Goal: Task Accomplishment & Management: Use online tool/utility

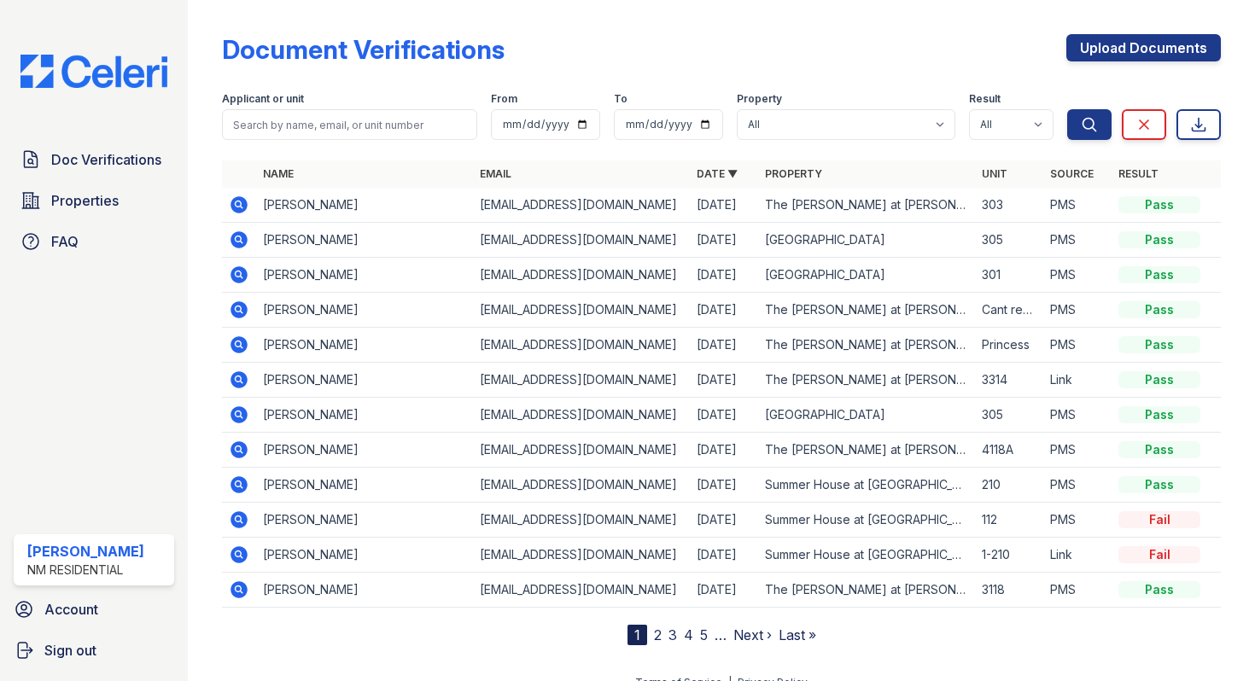
click at [94, 79] on img at bounding box center [94, 71] width 174 height 33
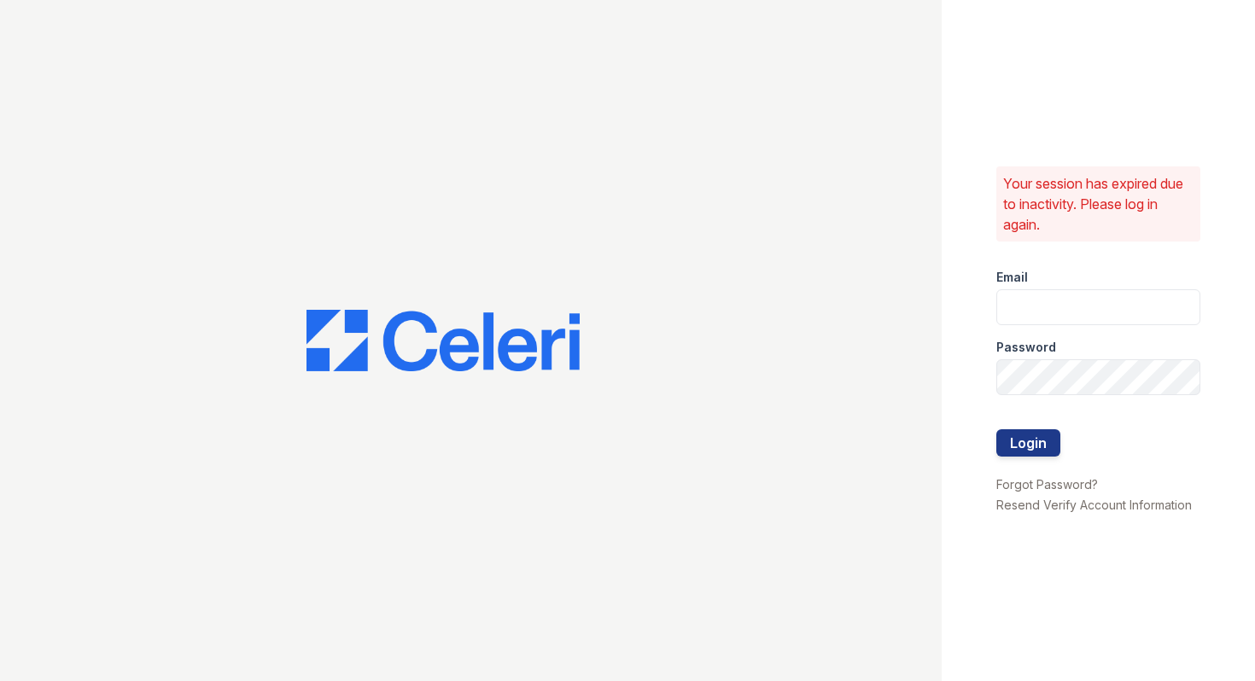
type input "summerhouse@nmresidential.com"
click at [1033, 440] on button "Login" at bounding box center [1028, 442] width 64 height 27
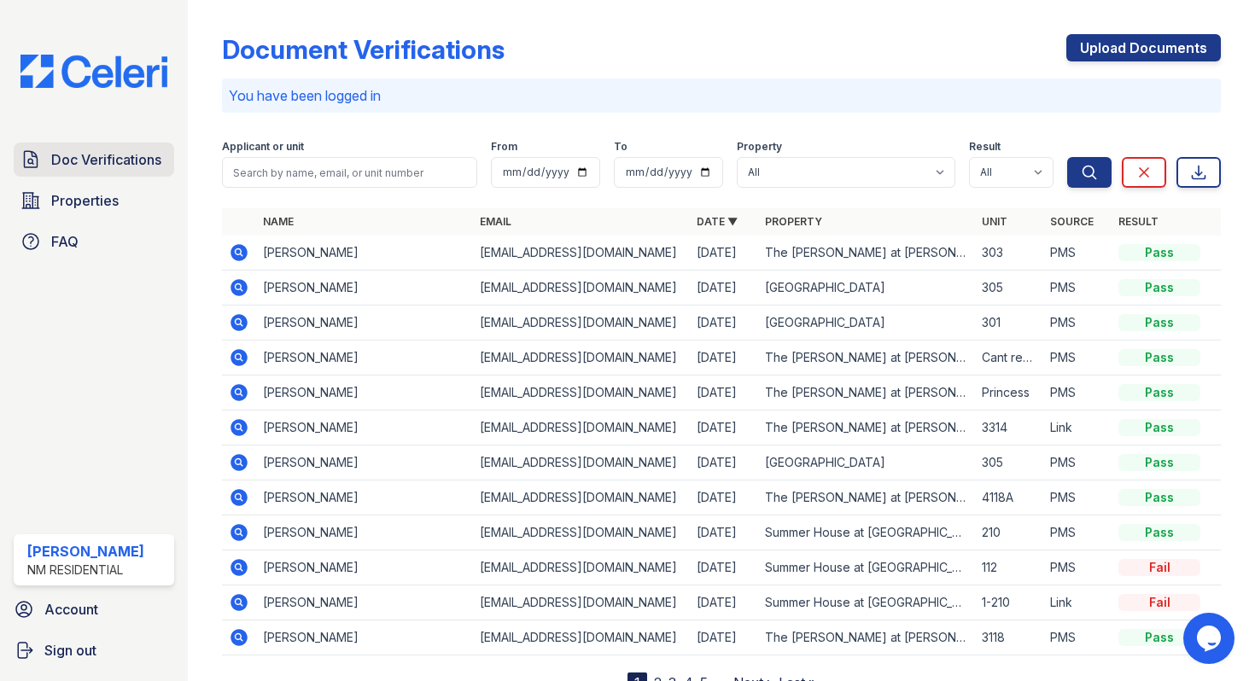
click at [112, 165] on span "Doc Verifications" at bounding box center [106, 159] width 110 height 20
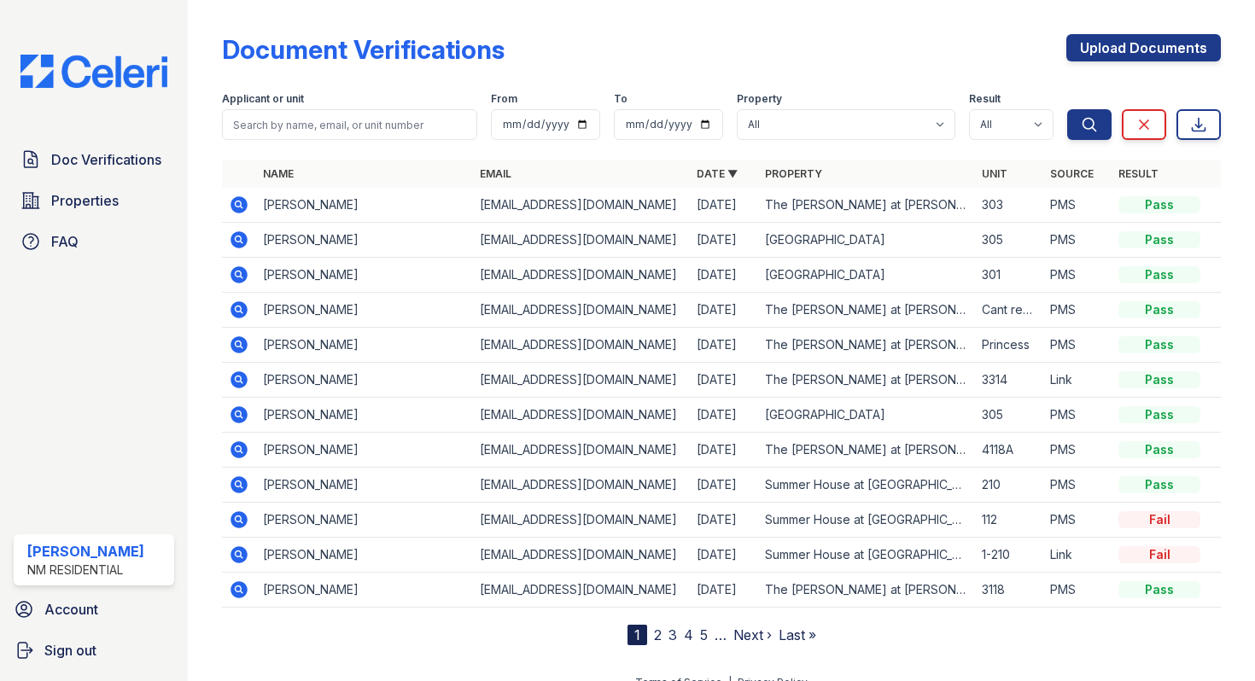
click at [112, 165] on span "Doc Verifications" at bounding box center [106, 159] width 110 height 20
click at [1113, 52] on link "Upload Documents" at bounding box center [1143, 47] width 155 height 27
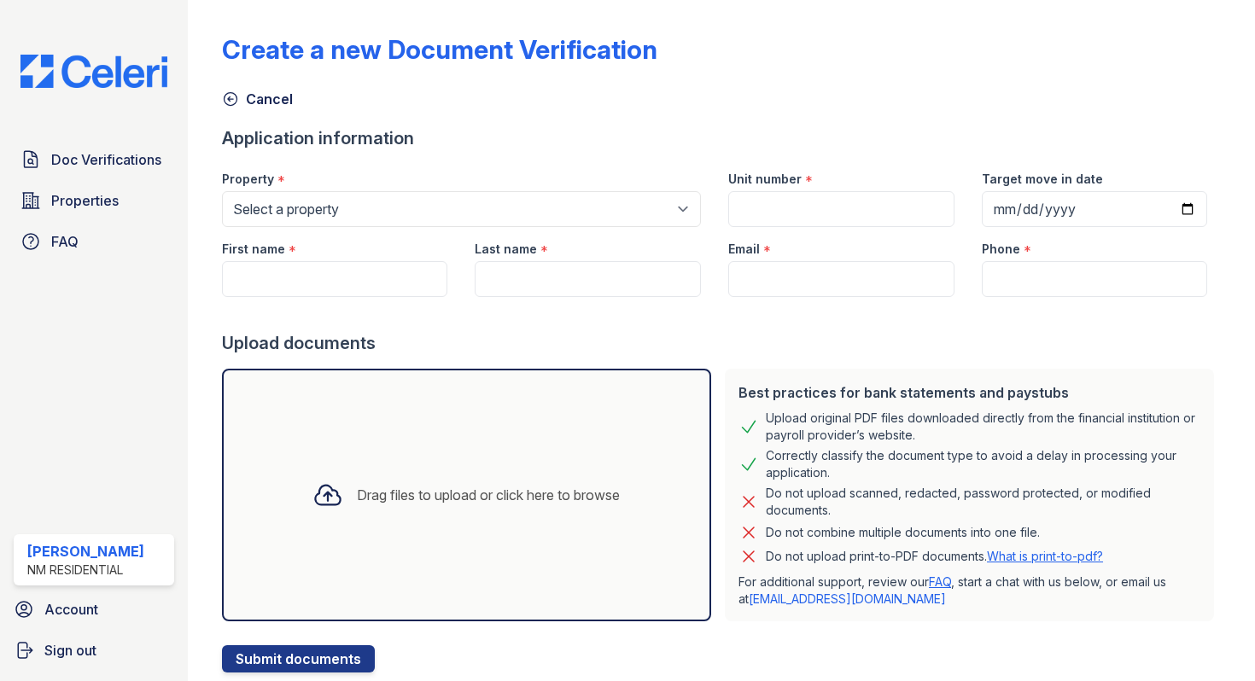
click at [205, 185] on div "Create a new Document Verification Cancel Application information Property * Se…" at bounding box center [721, 340] width 1067 height 681
click at [89, 198] on span "Properties" at bounding box center [84, 200] width 67 height 20
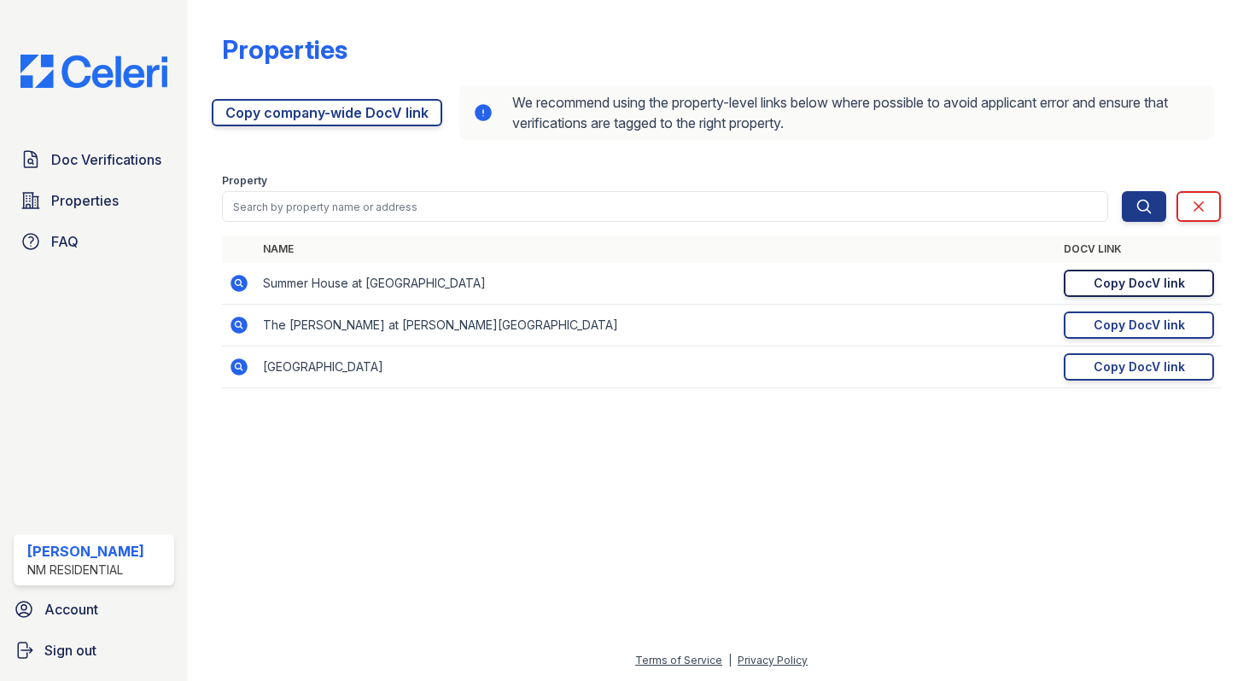
click at [1101, 279] on div "Copy DocV link" at bounding box center [1139, 283] width 91 height 17
click at [99, 69] on img at bounding box center [94, 71] width 174 height 33
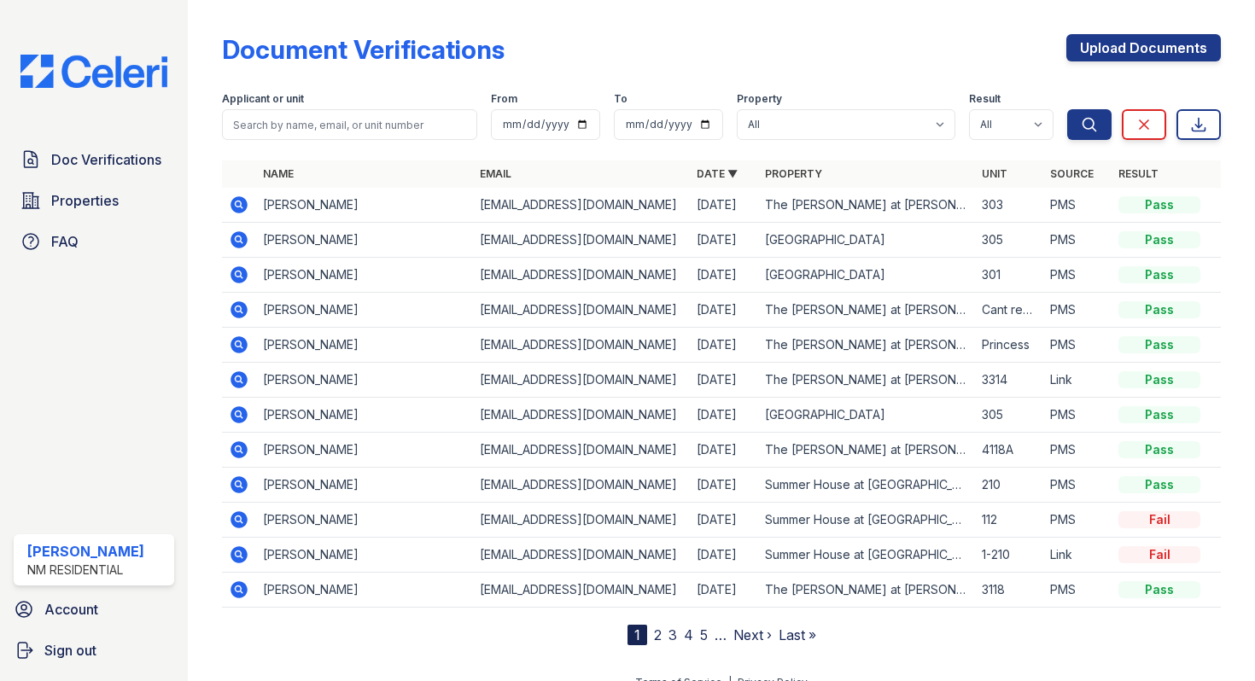
click at [654, 634] on link "2" at bounding box center [658, 635] width 8 height 17
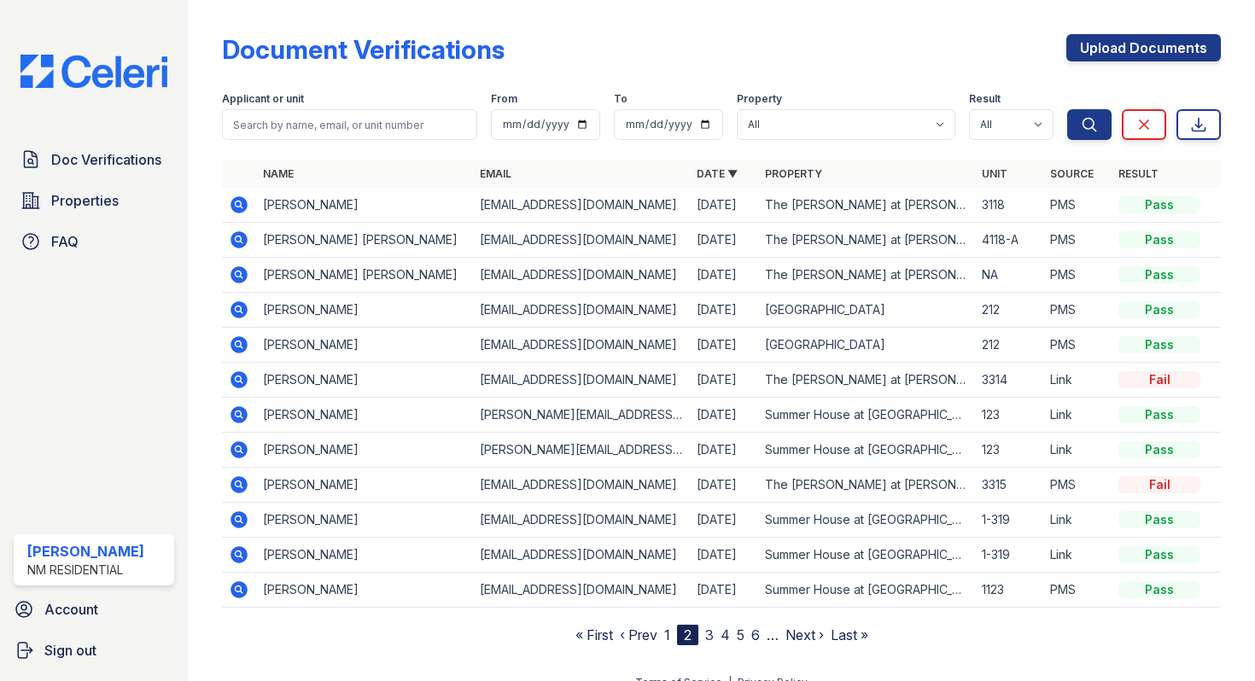
click at [705, 634] on link "3" at bounding box center [709, 635] width 9 height 17
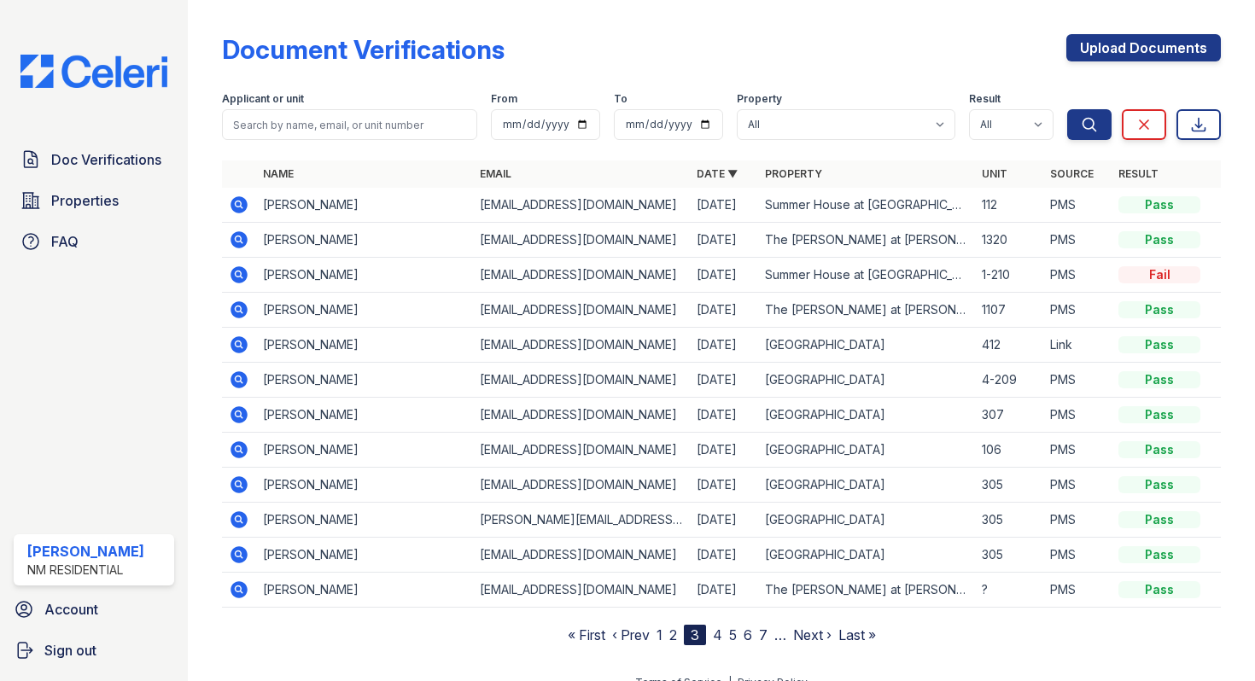
click at [715, 636] on link "4" at bounding box center [717, 635] width 9 height 17
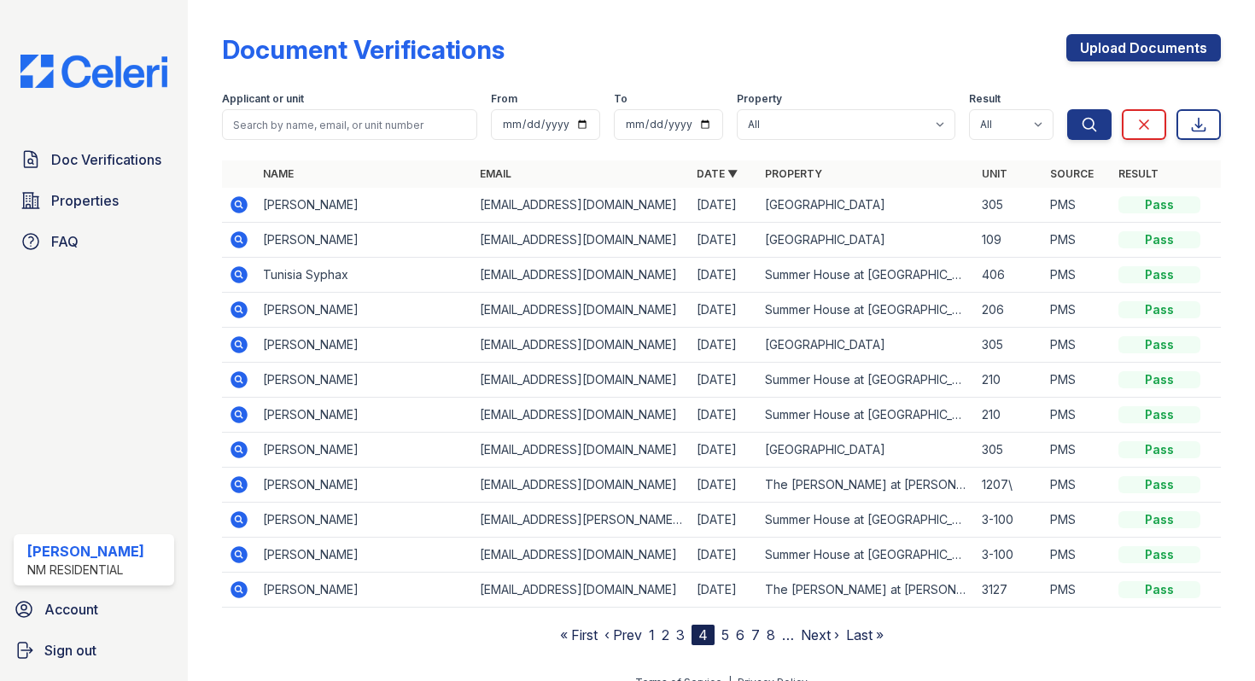
click at [722, 634] on link "5" at bounding box center [726, 635] width 8 height 17
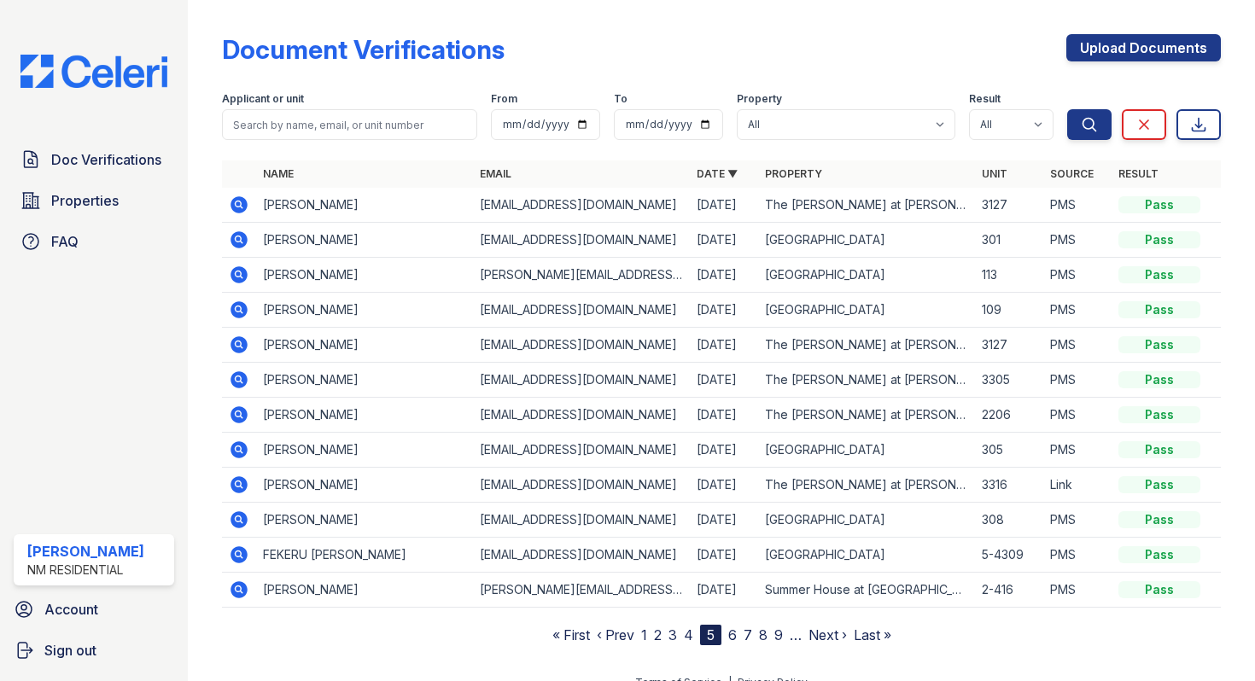
click at [728, 634] on link "6" at bounding box center [732, 635] width 9 height 17
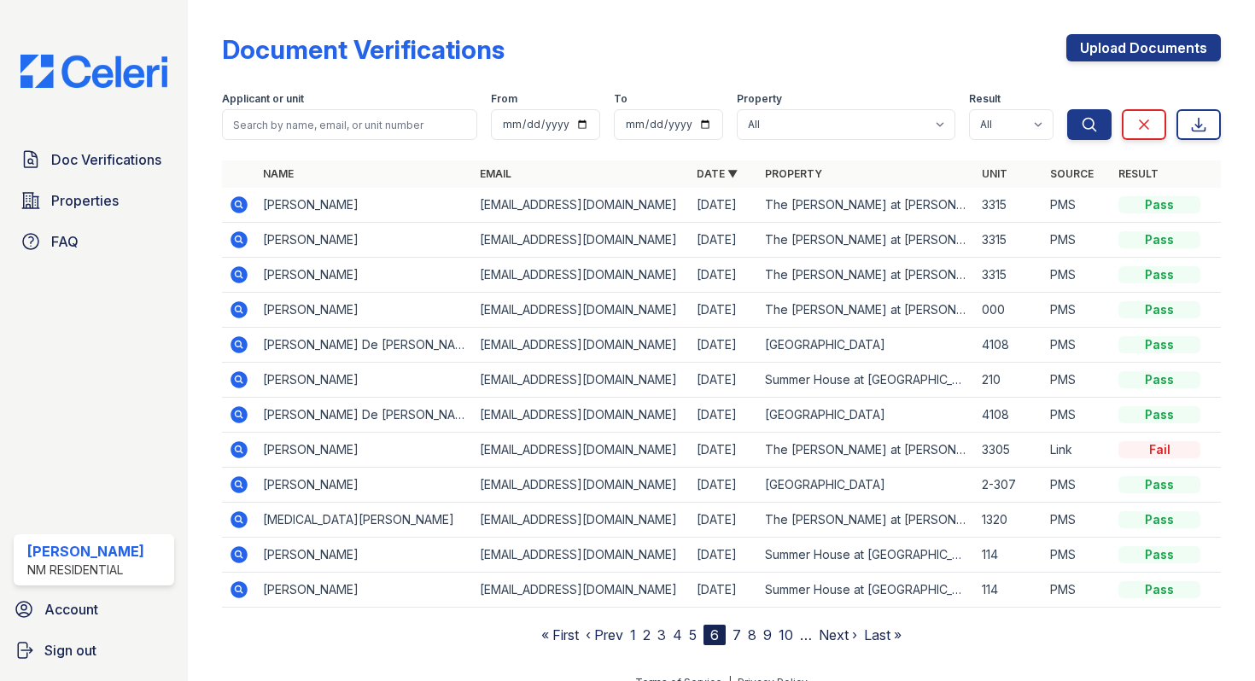
click at [689, 637] on link "5" at bounding box center [693, 635] width 8 height 17
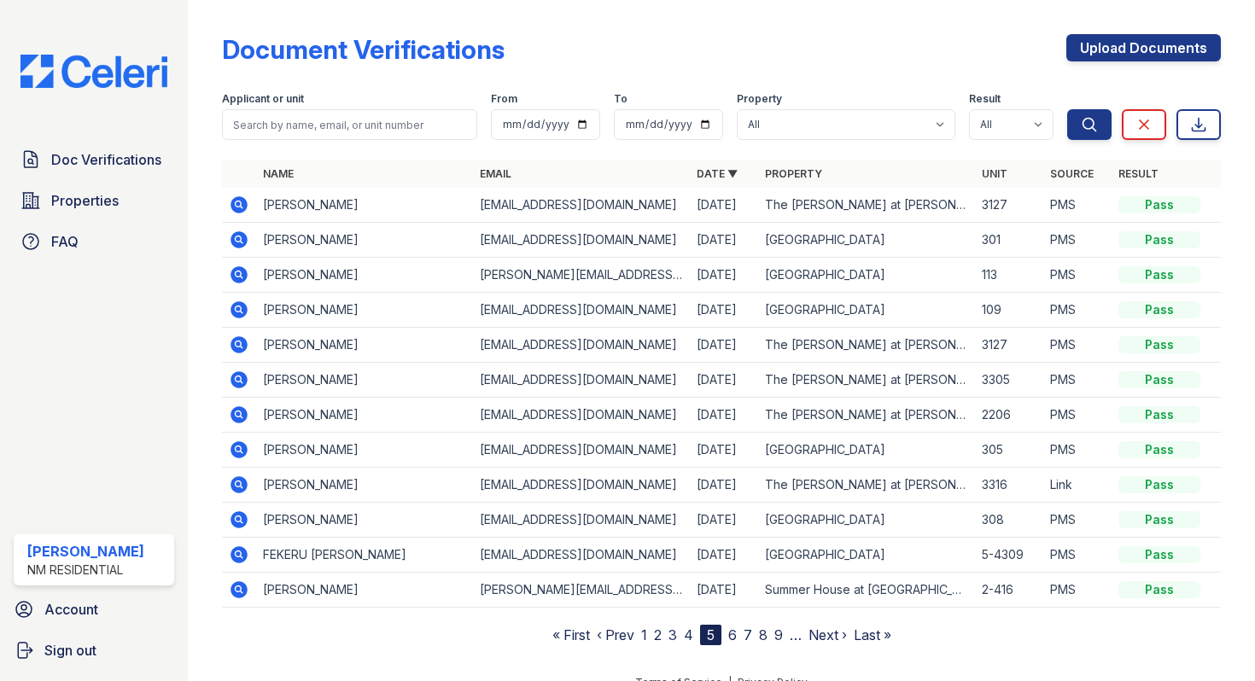
click at [684, 636] on link "4" at bounding box center [688, 635] width 9 height 17
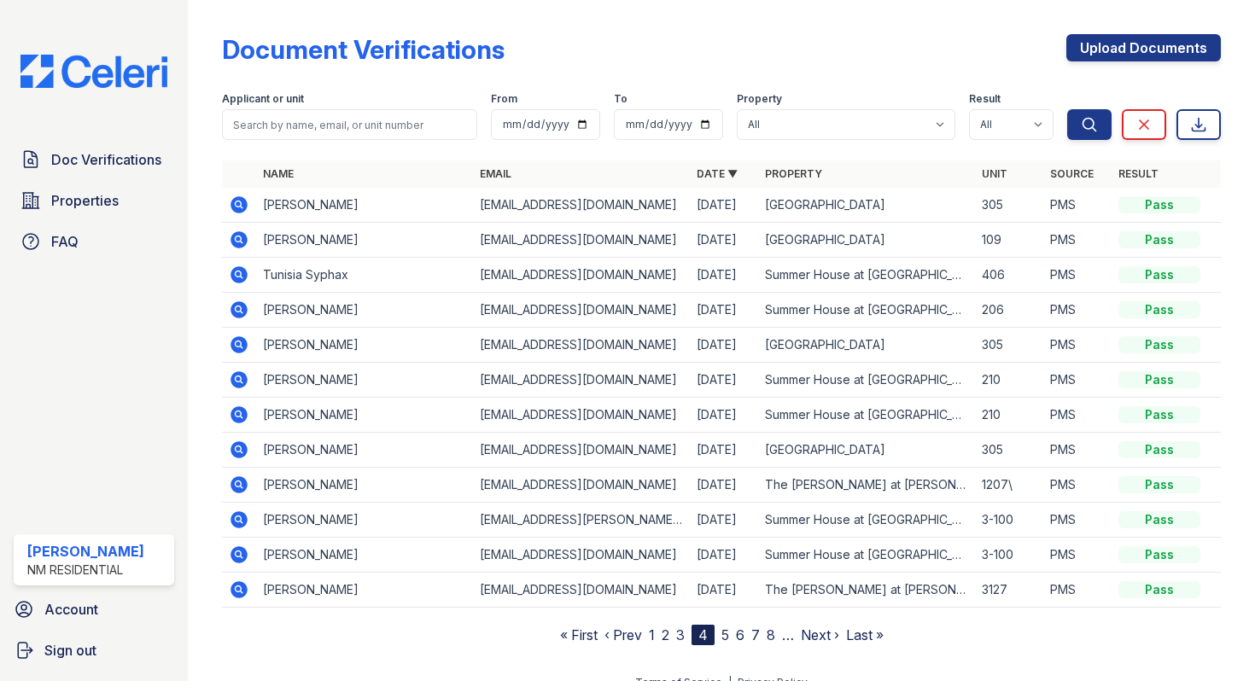
click at [676, 635] on link "3" at bounding box center [680, 635] width 9 height 17
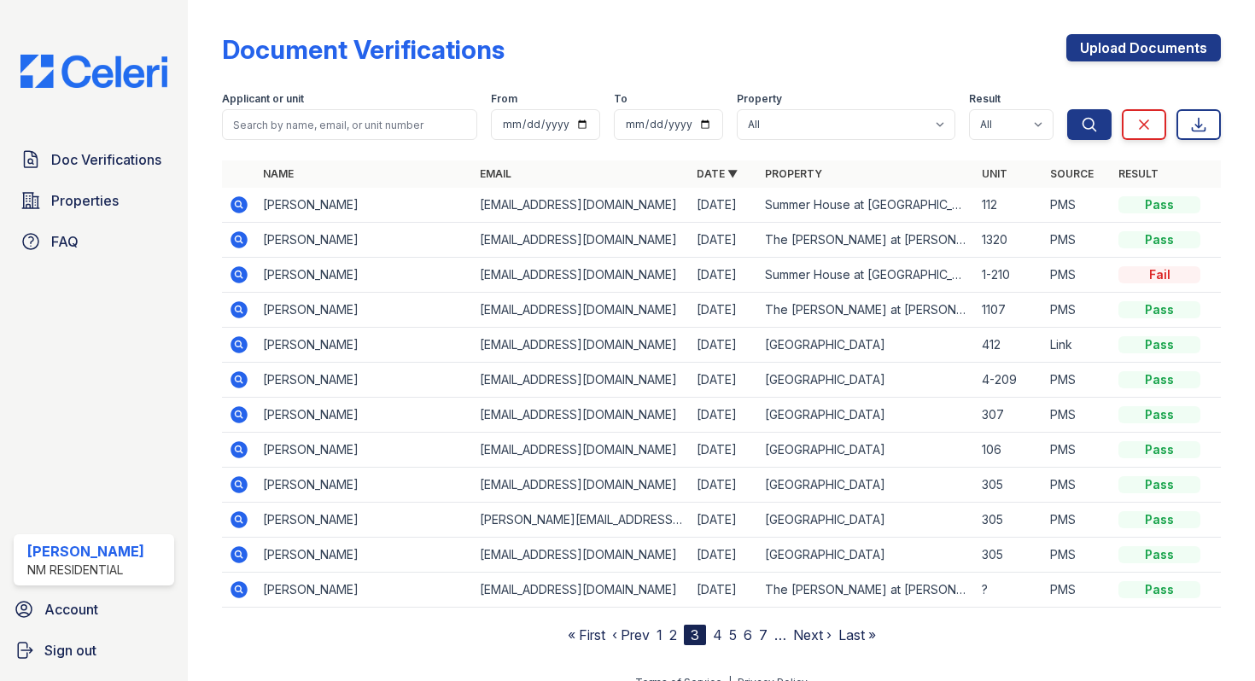
click at [669, 635] on link "2" at bounding box center [673, 635] width 8 height 17
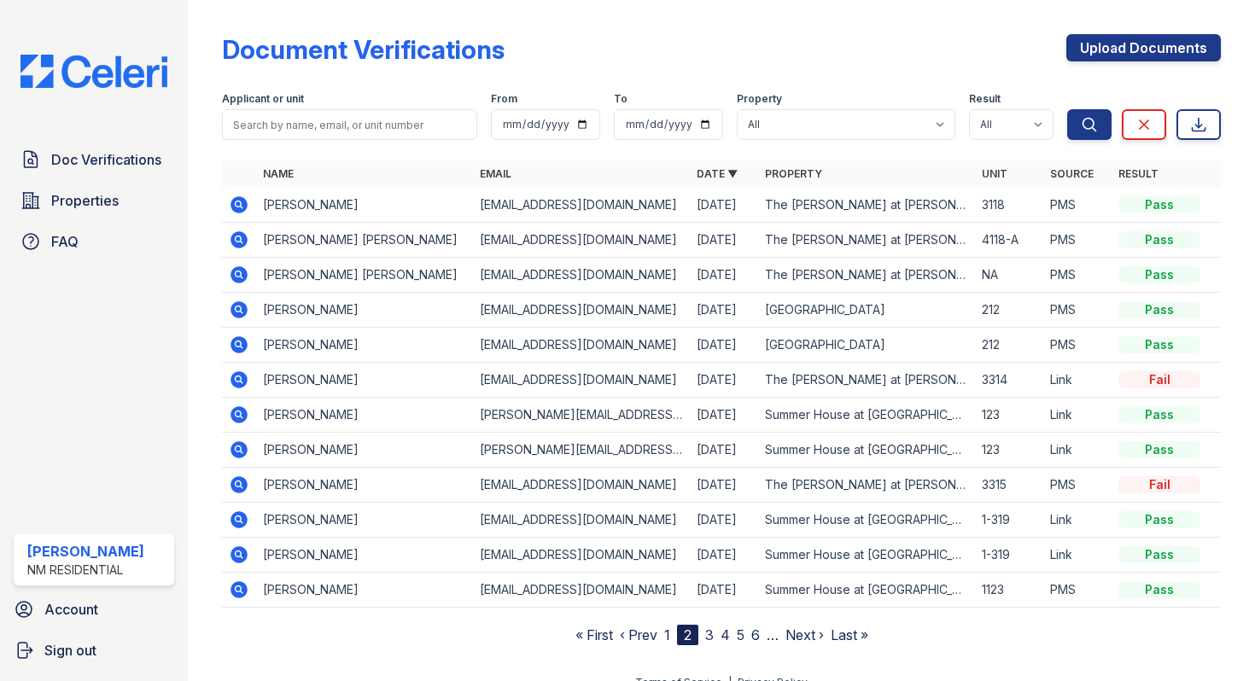
click at [664, 637] on link "1" at bounding box center [667, 635] width 6 height 17
